Goal: Navigation & Orientation: Go to known website

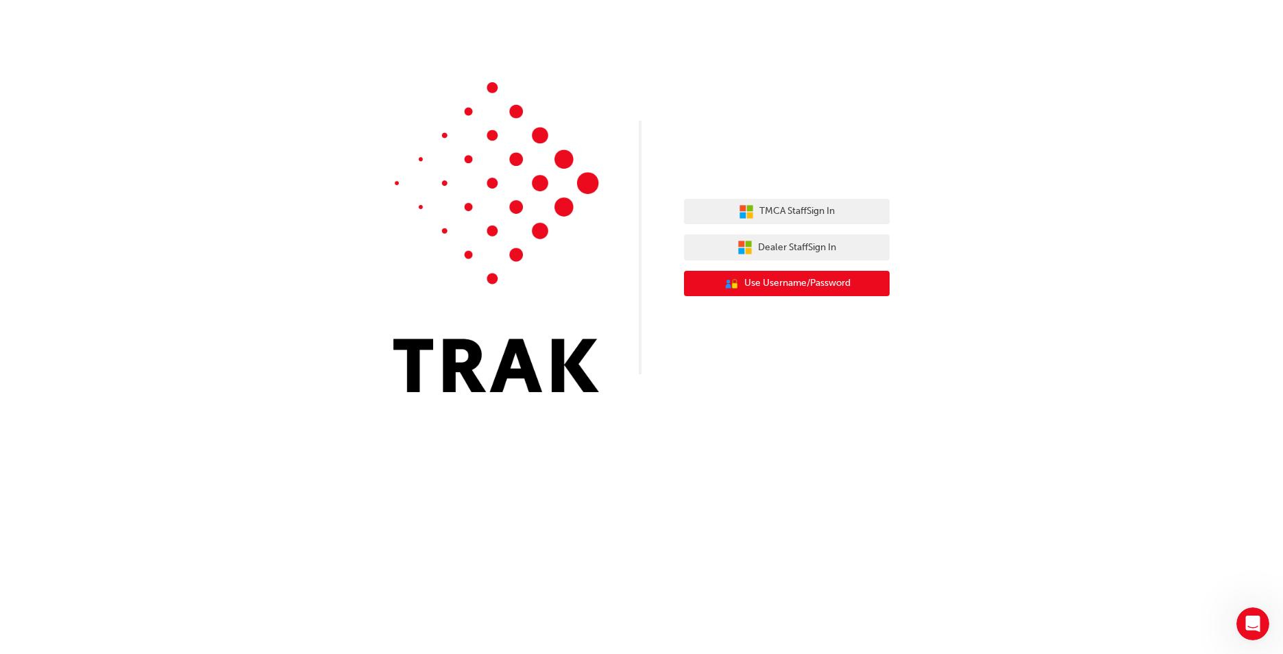
drag, startPoint x: 912, startPoint y: 432, endPoint x: 869, endPoint y: 280, distance: 158.0
click at [912, 432] on div "TMCA Staff Sign In Dealer Staff Sign In User Authentication Icon - Blue Person,…" at bounding box center [641, 327] width 1283 height 654
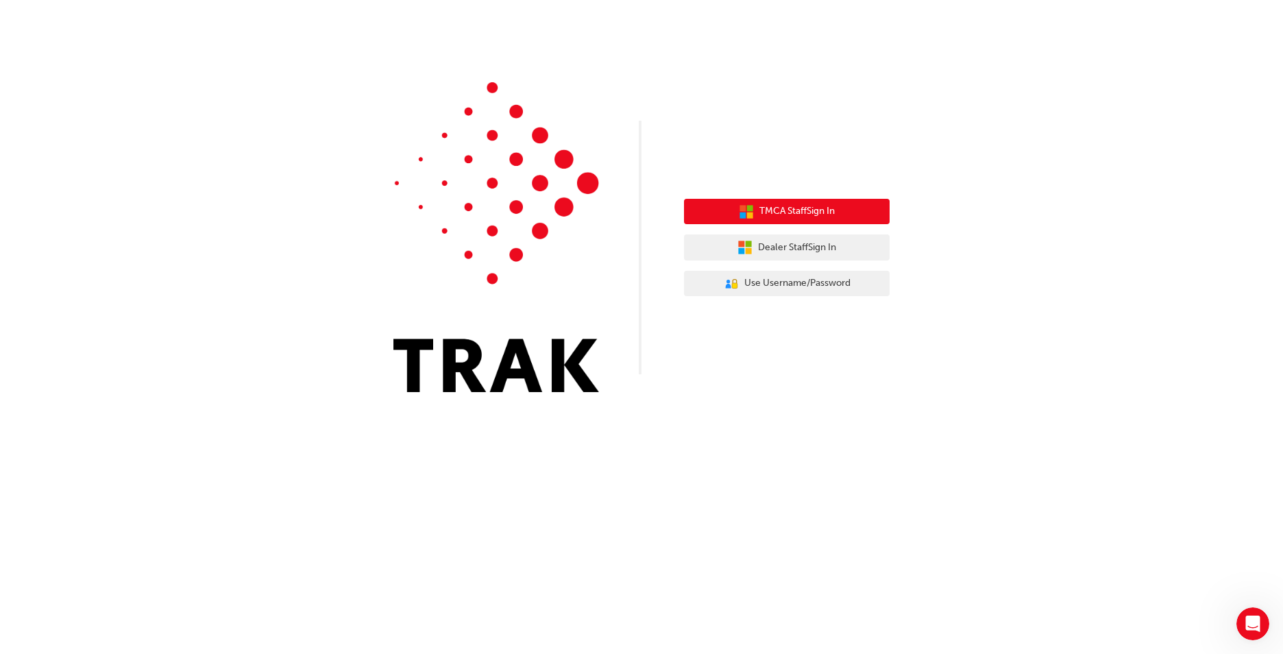
click at [792, 211] on span "TMCA Staff Sign In" at bounding box center [797, 212] width 75 height 16
